Goal: Find specific page/section: Find specific page/section

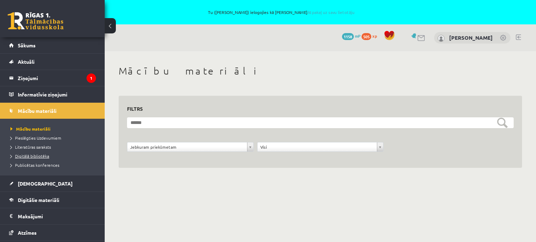
click at [39, 157] on span "Digitālā bibliotēka" at bounding box center [29, 156] width 39 height 6
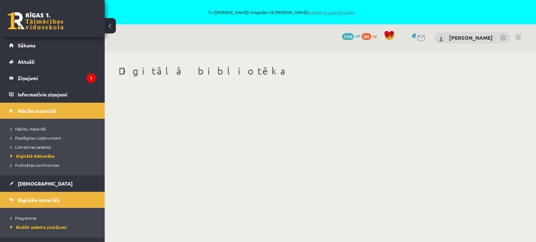
click at [319, 13] on link "Atpakaļ uz savu lietotāju" at bounding box center [330, 12] width 47 height 6
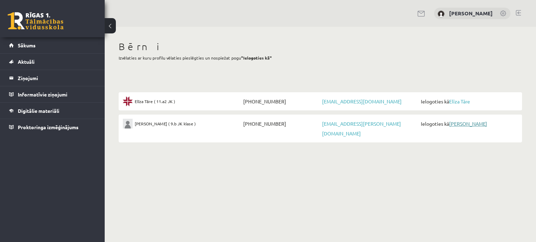
click at [461, 122] on link "[PERSON_NAME]" at bounding box center [468, 124] width 38 height 6
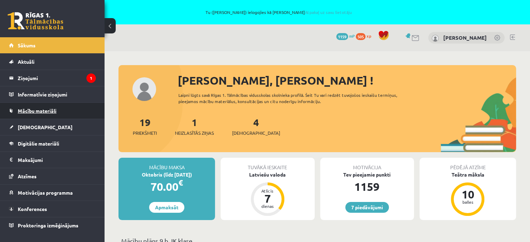
click at [35, 113] on span "Mācību materiāli" at bounding box center [37, 111] width 39 height 6
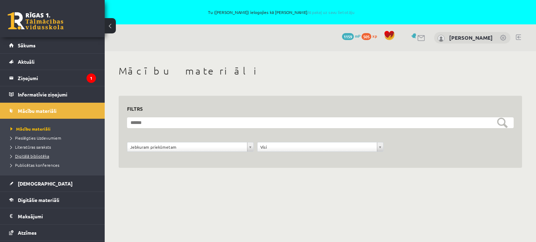
click at [35, 154] on span "Digitālā bibliotēka" at bounding box center [29, 156] width 39 height 6
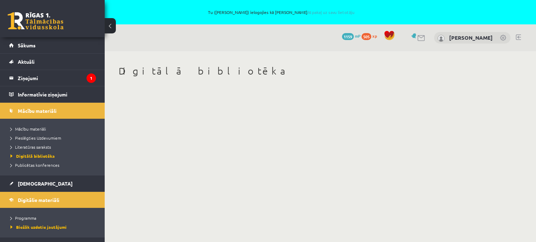
click at [317, 11] on link "Atpakaļ uz savu lietotāju" at bounding box center [330, 12] width 47 height 6
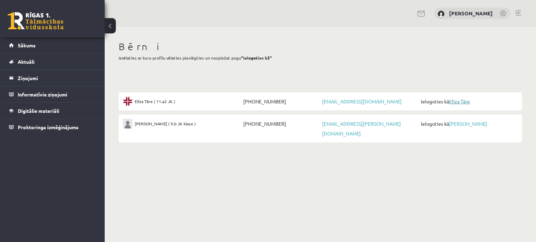
click at [454, 99] on link "Elīza Tāre" at bounding box center [459, 101] width 21 height 6
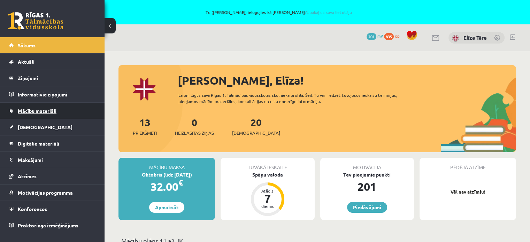
click at [30, 113] on span "Mācību materiāli" at bounding box center [37, 111] width 39 height 6
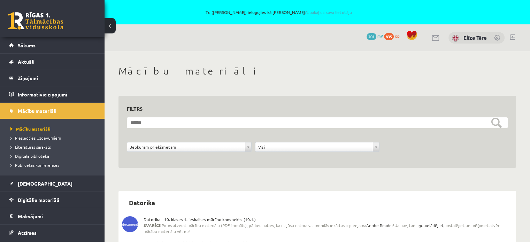
click at [22, 160] on li "Digitālā bibliotēka" at bounding box center [53, 156] width 87 height 9
click at [23, 159] on li "Digitālā bibliotēka" at bounding box center [53, 156] width 87 height 9
click at [31, 156] on span "Digitālā bibliotēka" at bounding box center [32, 156] width 44 height 6
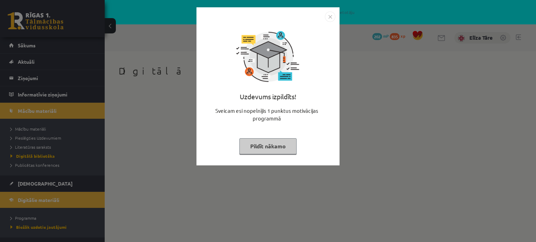
drag, startPoint x: 265, startPoint y: 156, endPoint x: 261, endPoint y: 146, distance: 9.8
click at [264, 156] on div "Uzdevums izpildīts! Sveicam esi nopelnījis 1 punktus motivācijas programmā Pild…" at bounding box center [268, 91] width 135 height 139
click at [261, 146] on button "Pildīt nākamo" at bounding box center [267, 146] width 57 height 16
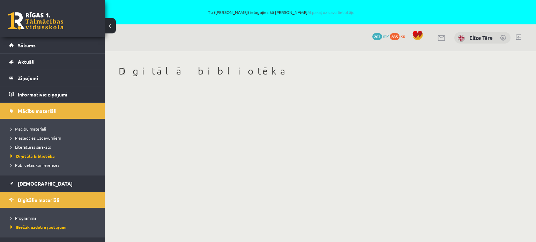
drag, startPoint x: 313, startPoint y: 14, endPoint x: 300, endPoint y: 8, distance: 14.8
click at [300, 8] on div "Tu (Andris Tāre) ielogojies kā Elīza Tāre Atpakaļ uz savu lietotāju" at bounding box center [268, 12] width 536 height 24
click at [307, 13] on link "Atpakaļ uz savu lietotāju" at bounding box center [330, 12] width 47 height 6
